Goal: Transaction & Acquisition: Purchase product/service

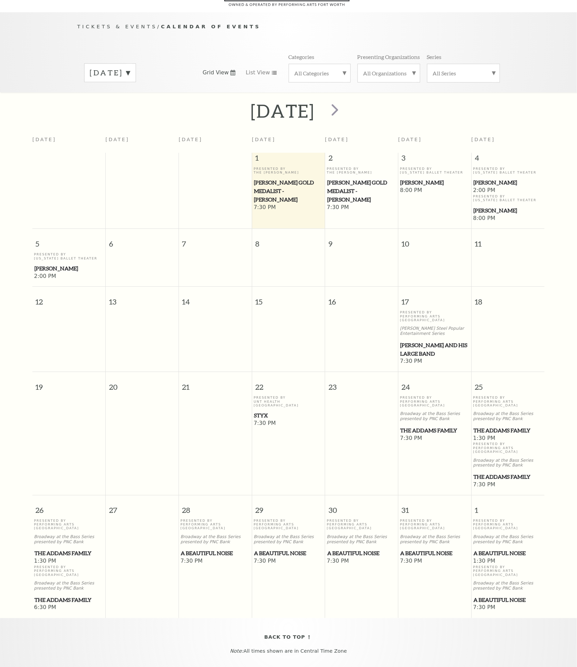
scroll to position [60, 0]
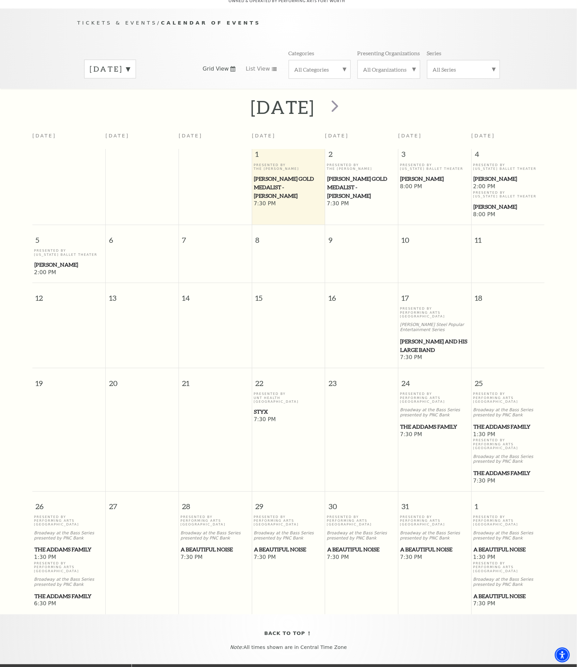
click at [261, 407] on span "Styx" at bounding box center [288, 411] width 69 height 9
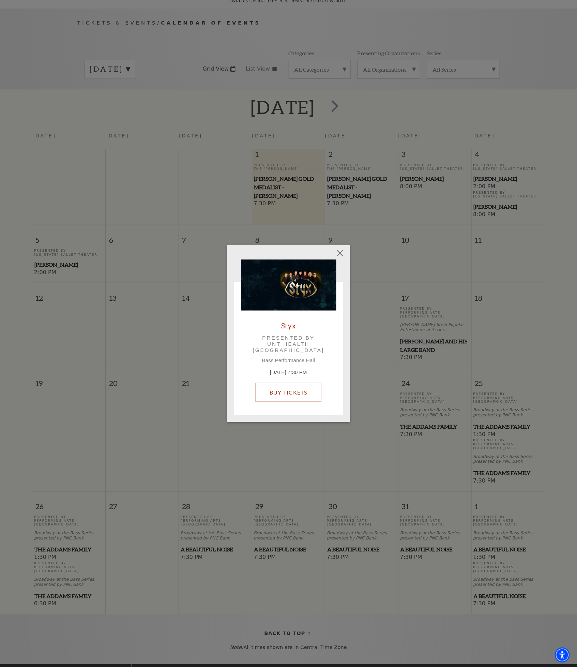
click at [298, 389] on link "Buy Tickets" at bounding box center [289, 392] width 66 height 19
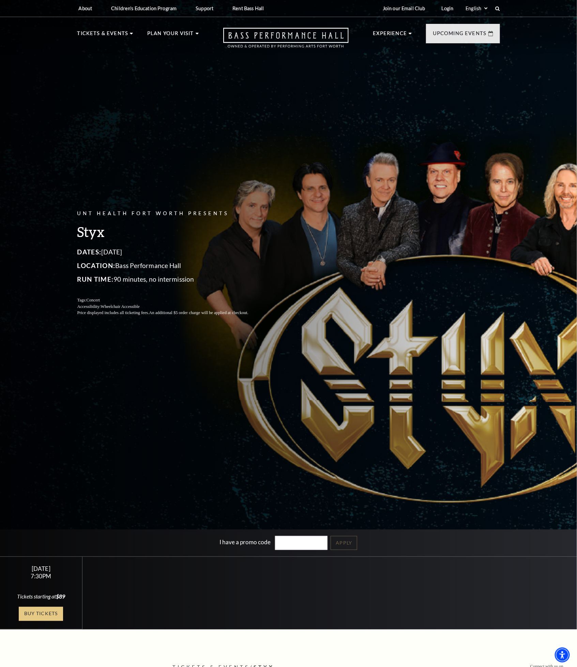
click at [46, 616] on link "Buy Tickets" at bounding box center [41, 614] width 44 height 14
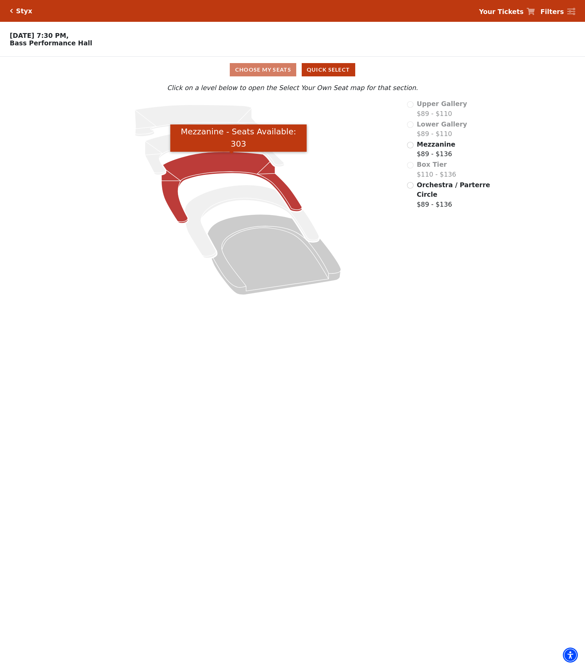
click at [231, 166] on icon "Mezzanine - Seats Available: 303" at bounding box center [231, 188] width 140 height 72
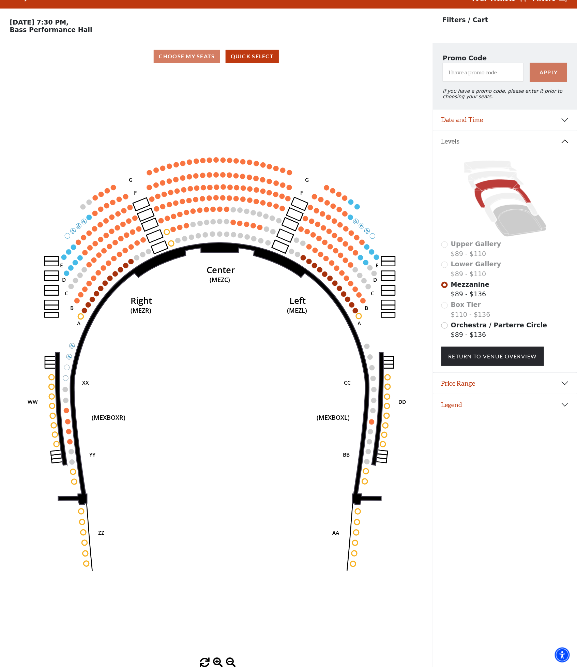
scroll to position [17, 0]
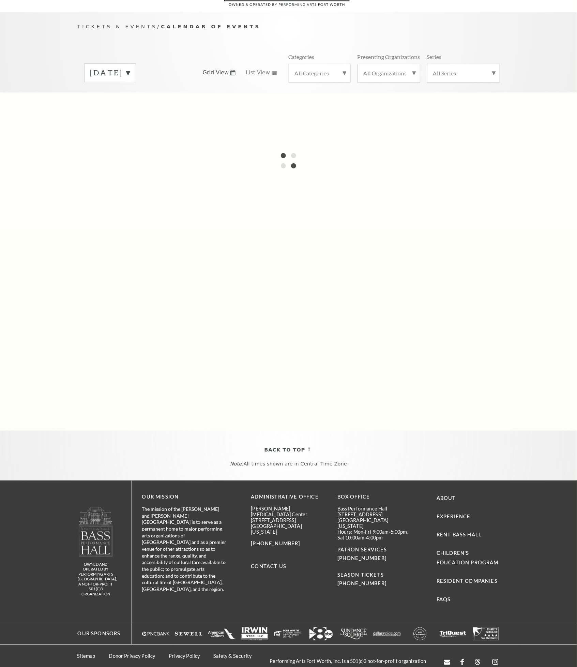
scroll to position [60, 0]
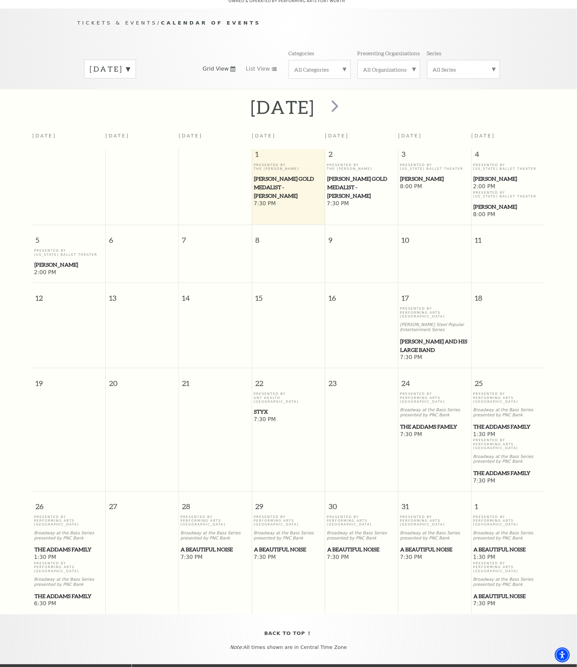
click at [414, 341] on span "[PERSON_NAME] and his Large Band" at bounding box center [435, 345] width 69 height 17
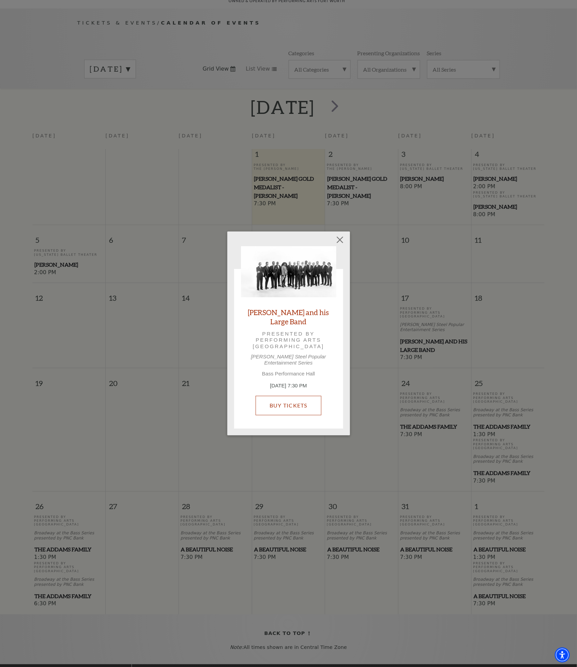
click at [284, 403] on link "Buy Tickets" at bounding box center [289, 405] width 66 height 19
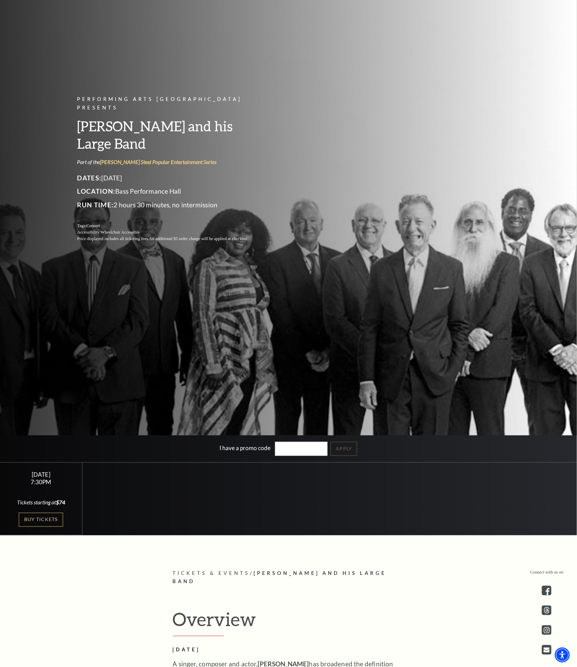
scroll to position [102, 0]
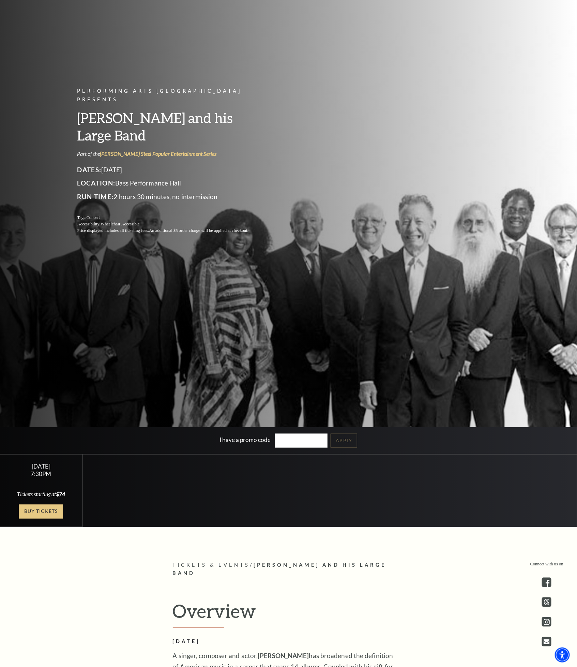
click at [47, 512] on link "Buy Tickets" at bounding box center [41, 511] width 44 height 14
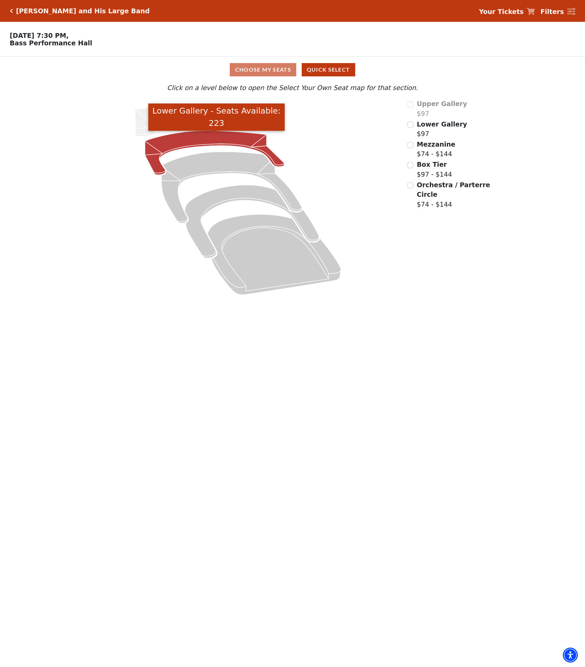
click at [214, 142] on icon "Lower Gallery - Seats Available: 223" at bounding box center [214, 153] width 139 height 44
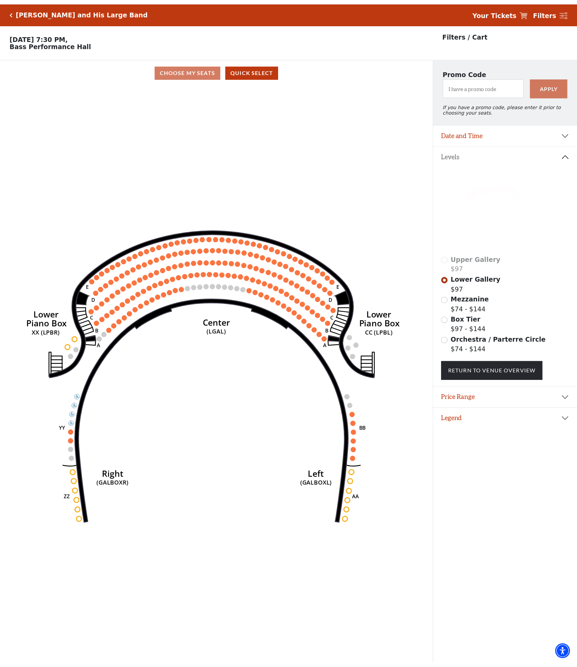
scroll to position [17, 0]
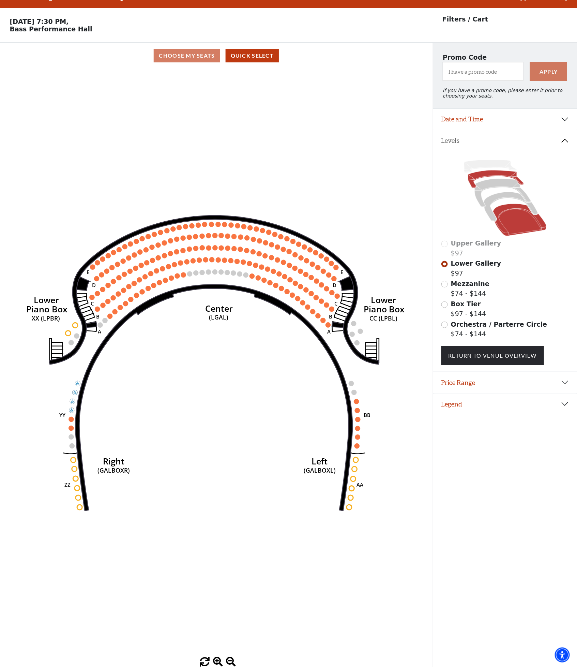
click at [523, 226] on icon at bounding box center [520, 220] width 54 height 32
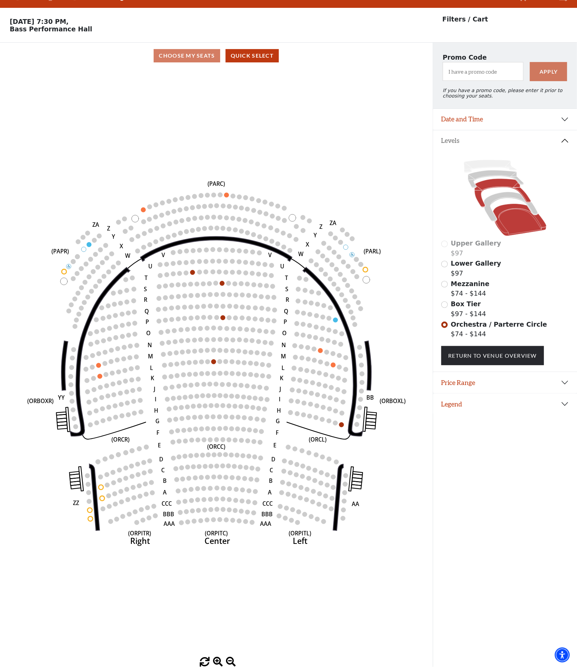
click at [504, 186] on icon at bounding box center [502, 193] width 56 height 29
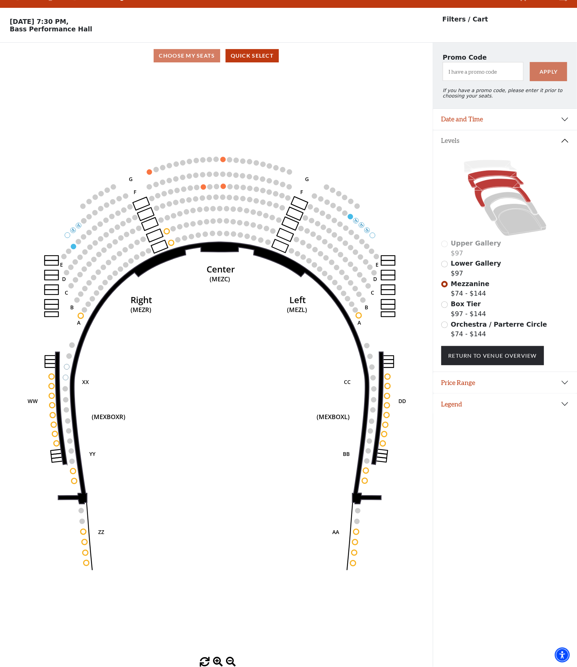
click at [496, 176] on icon at bounding box center [496, 179] width 56 height 18
